Goal: Information Seeking & Learning: Learn about a topic

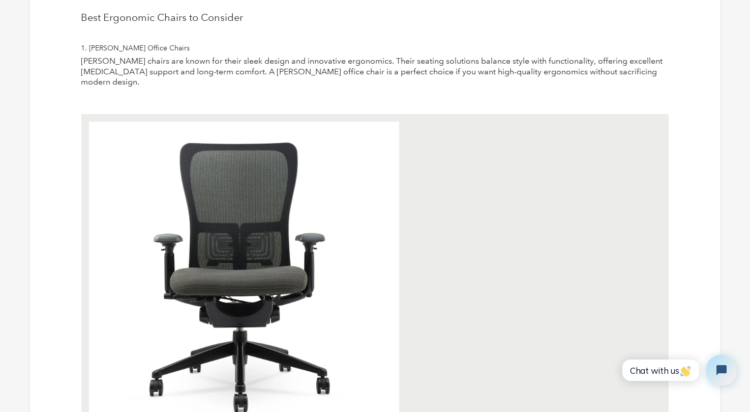
scroll to position [505, 0]
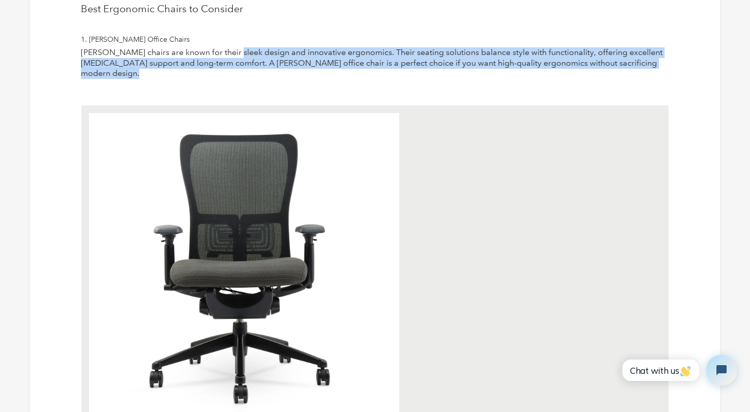
drag, startPoint x: 231, startPoint y: 53, endPoint x: 491, endPoint y: 77, distance: 261.0
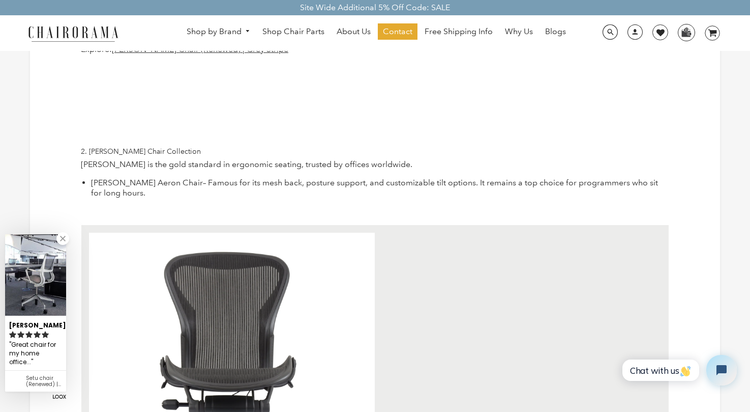
scroll to position [922, 0]
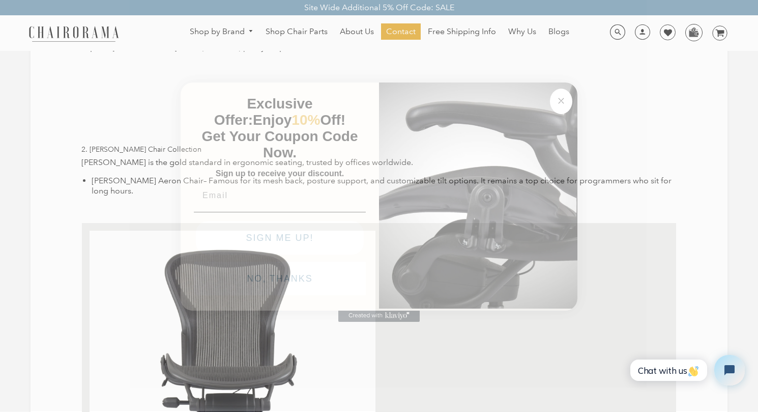
click at [569, 90] on img "POPUP Form" at bounding box center [478, 194] width 198 height 228
click at [559, 104] on circle "Close dialog" at bounding box center [561, 101] width 12 height 12
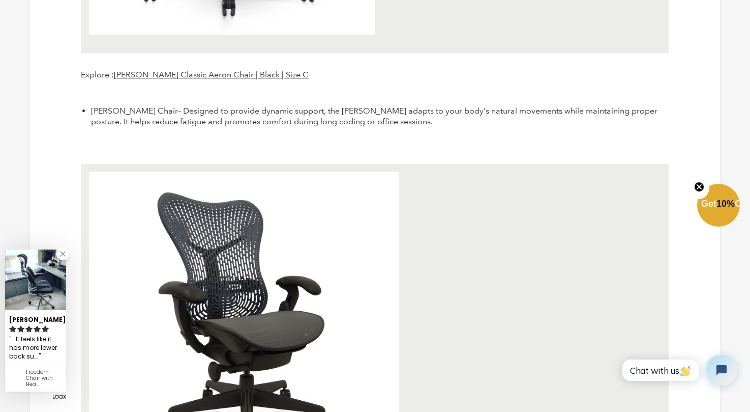
scroll to position [1354, 0]
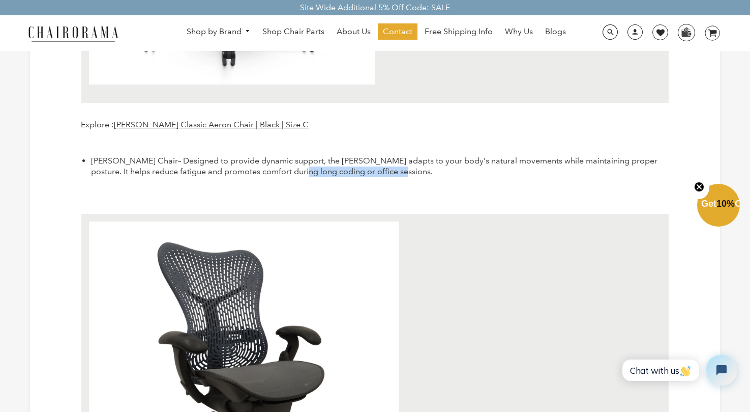
drag, startPoint x: 300, startPoint y: 157, endPoint x: 459, endPoint y: 159, distance: 159.7
click at [459, 159] on p "[PERSON_NAME] Chair – Designed to provide dynamic support, the [PERSON_NAME] ad…" at bounding box center [380, 166] width 578 height 21
click at [459, 160] on p "[PERSON_NAME] Chair – Designed to provide dynamic support, the [PERSON_NAME] ad…" at bounding box center [380, 166] width 578 height 21
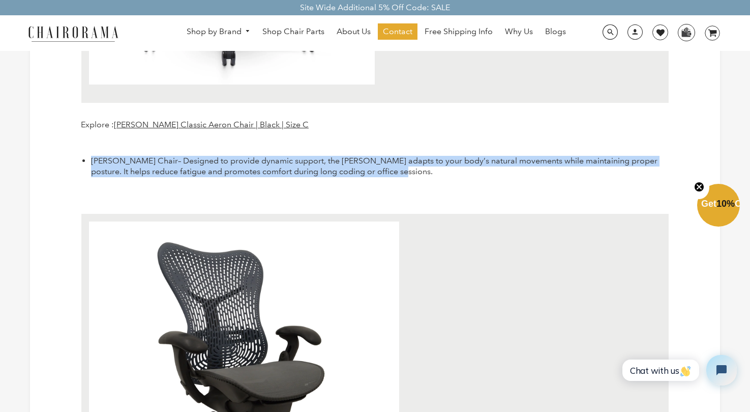
drag, startPoint x: 429, startPoint y: 163, endPoint x: 84, endPoint y: 152, distance: 345.1
click at [91, 156] on li "[PERSON_NAME] Chair – Designed to provide dynamic support, the [PERSON_NAME] ad…" at bounding box center [380, 166] width 578 height 21
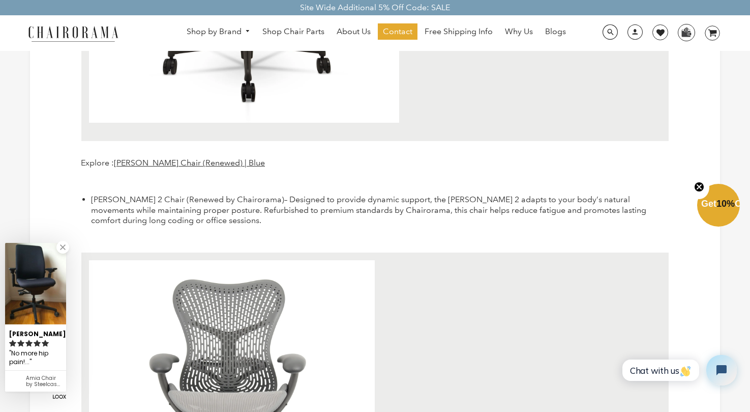
scroll to position [1766, 0]
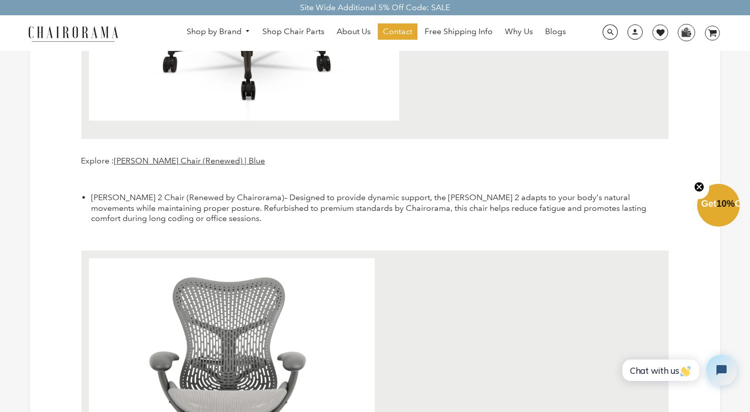
drag, startPoint x: 312, startPoint y: 187, endPoint x: 436, endPoint y: 190, distance: 124.1
click at [438, 192] on span "– Designed to provide dynamic support, the [PERSON_NAME] 2 adapts to your body’…" at bounding box center [368, 207] width 555 height 31
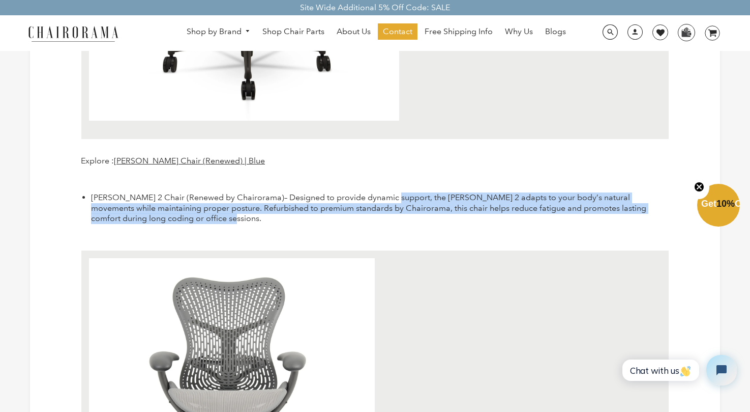
drag, startPoint x: 410, startPoint y: 189, endPoint x: 581, endPoint y: 208, distance: 172.5
click at [581, 208] on p "[PERSON_NAME] 2 Chair (Renewed by Chairorama) – Designed to provide dynamic sup…" at bounding box center [380, 208] width 578 height 32
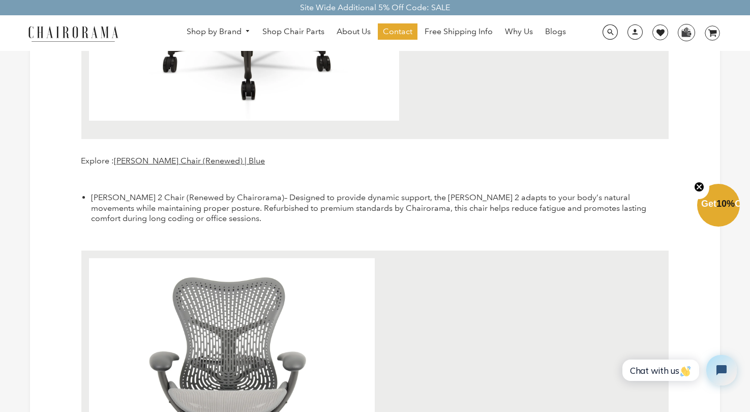
click at [539, 208] on p "[PERSON_NAME] 2 Chair (Renewed by Chairorama) – Designed to provide dynamic sup…" at bounding box center [380, 208] width 578 height 32
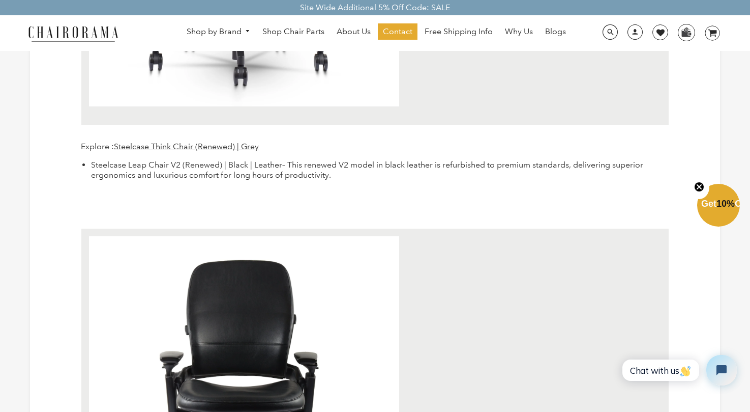
scroll to position [2740, 0]
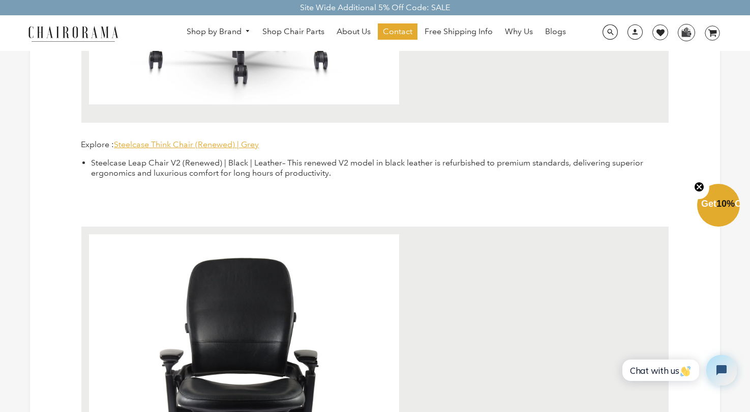
click at [215, 139] on span "Steelcase Think Chair (Renewed) | Grey" at bounding box center [186, 144] width 145 height 10
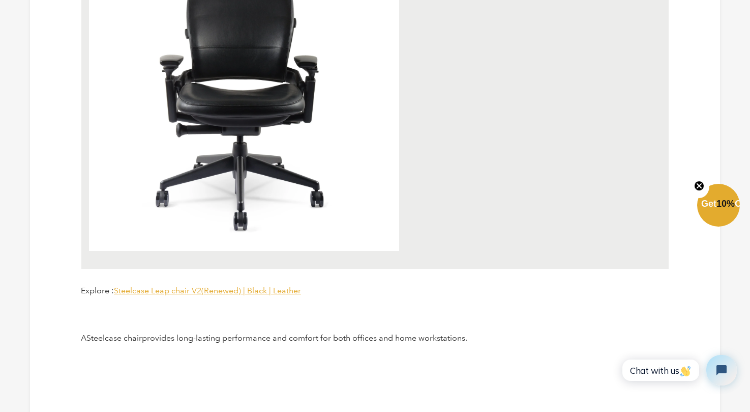
click at [161, 285] on span "Steelcase Leap chair V2(Renewed) | Black | Leather" at bounding box center [207, 290] width 187 height 10
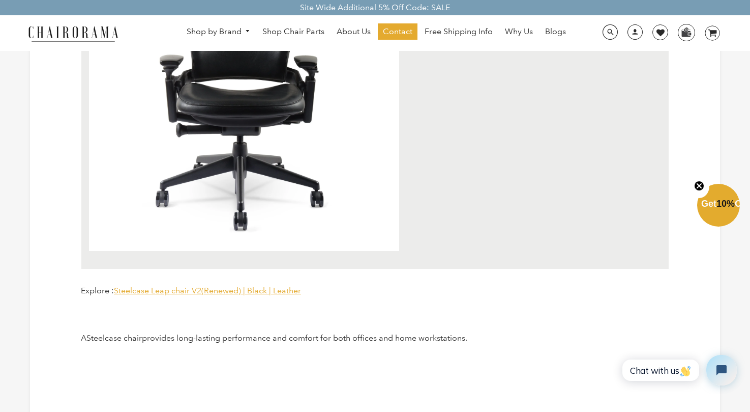
scroll to position [3032, 0]
